Goal: Information Seeking & Learning: Learn about a topic

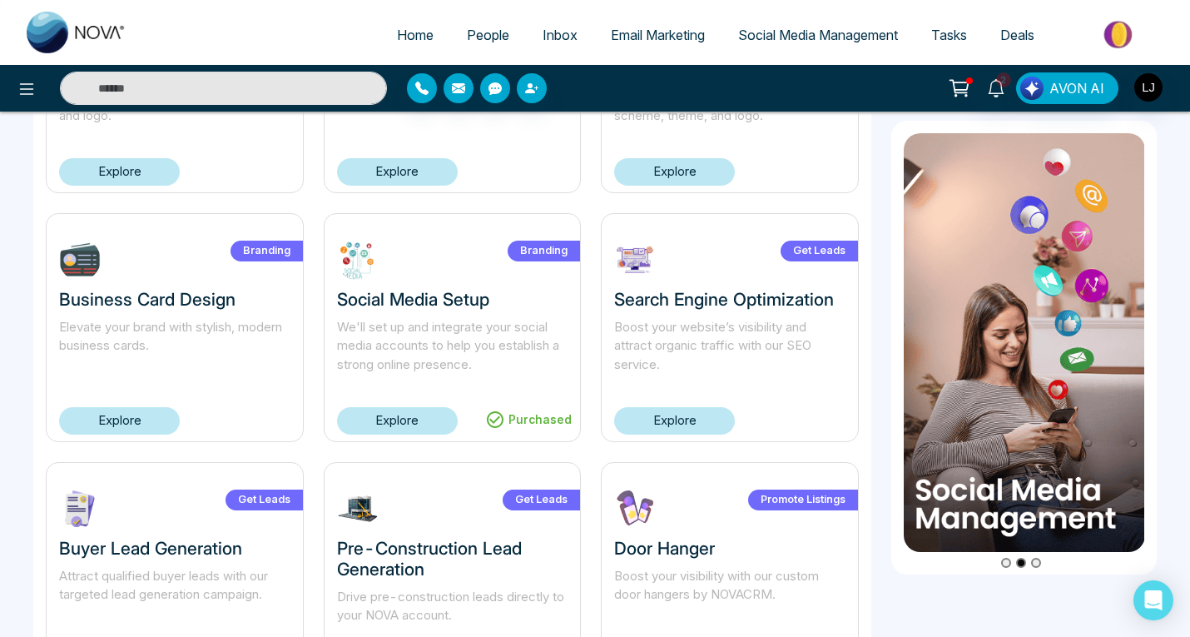
scroll to position [525, 0]
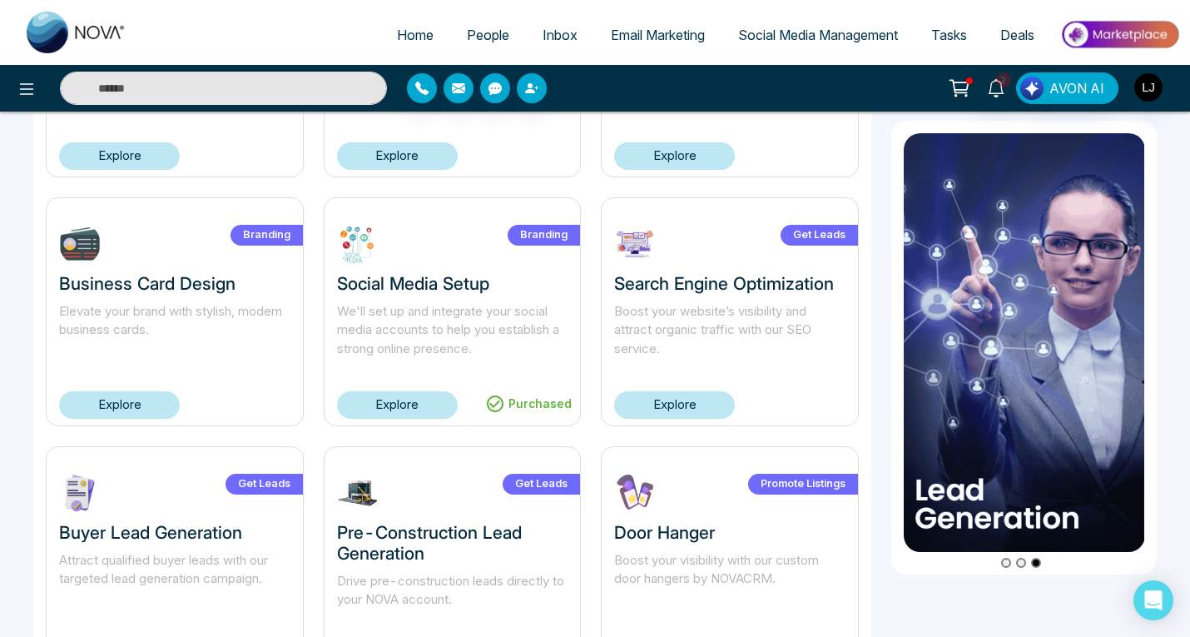
click at [405, 403] on link "Explore" at bounding box center [397, 404] width 121 height 27
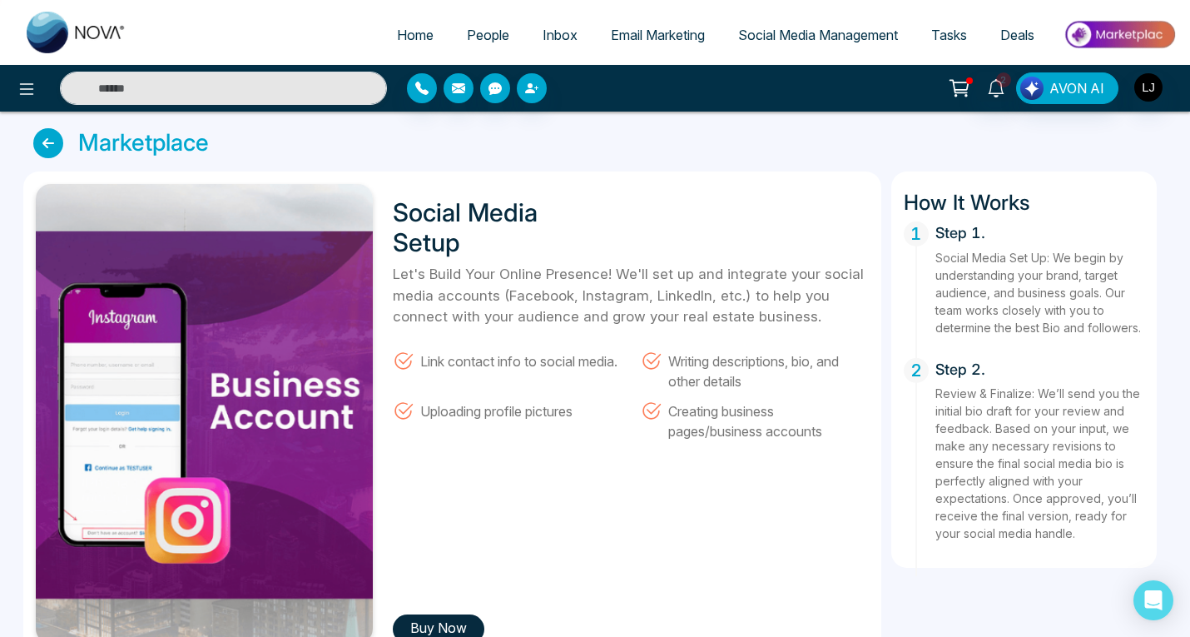
click at [45, 150] on icon at bounding box center [48, 143] width 30 height 30
